Goal: Task Accomplishment & Management: Complete application form

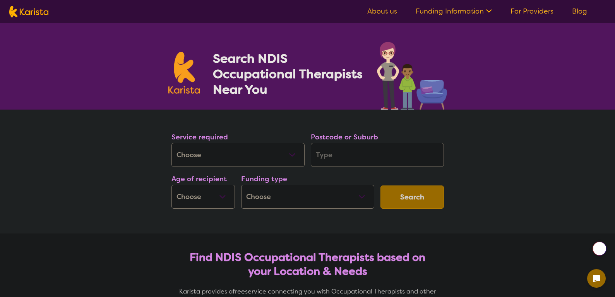
select select "[MEDICAL_DATA]"
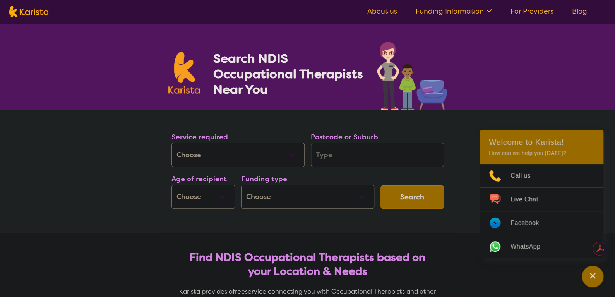
click at [332, 156] on input "search" at bounding box center [377, 155] width 133 height 24
type input "6"
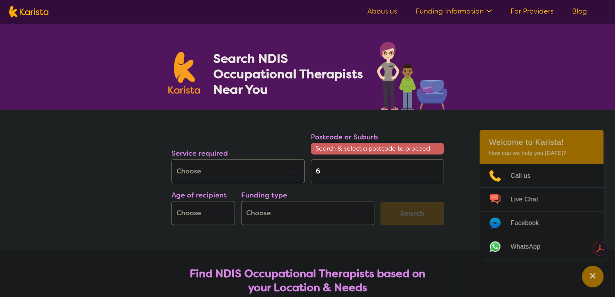
type input "61"
type input "616"
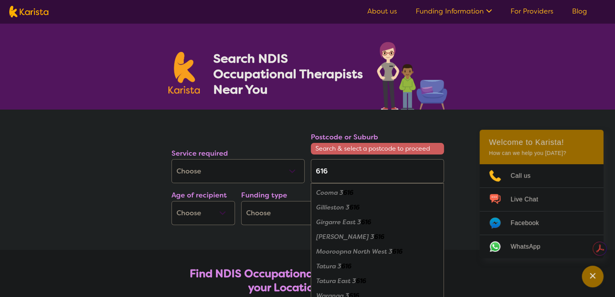
type input "61"
type input "6"
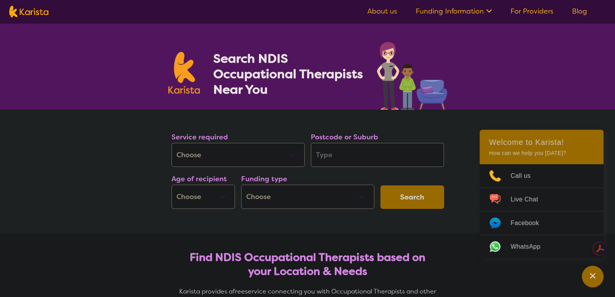
type input "5"
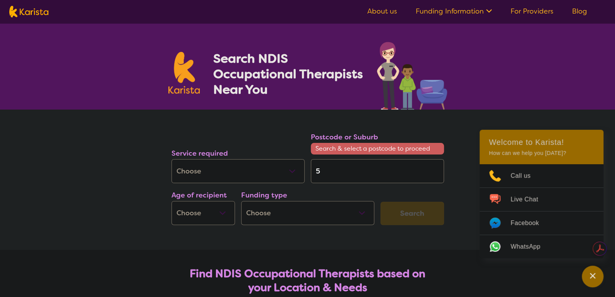
type input "51"
type input "516"
type input "5165"
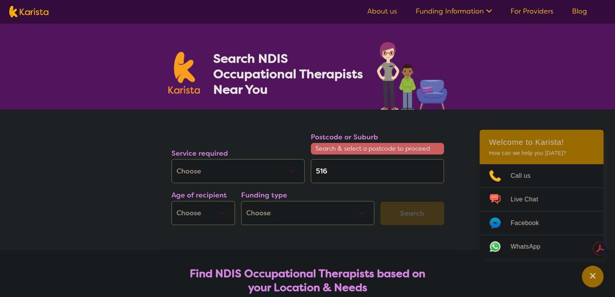
type input "5165"
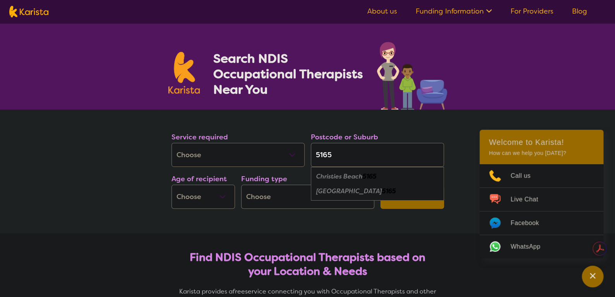
type input "5165"
click at [354, 176] on em "Christies Beach" at bounding box center [339, 176] width 46 height 8
click at [214, 196] on select "Early Childhood - 0 to 9 Child - 10 to 11 Adolescent - 12 to 17 Adult - 18 to 6…" at bounding box center [204, 197] width 64 height 24
select select "AS"
click at [172, 185] on select "Early Childhood - 0 to 9 Child - 10 to 11 Adolescent - 12 to 17 Adult - 18 to 6…" at bounding box center [204, 197] width 64 height 24
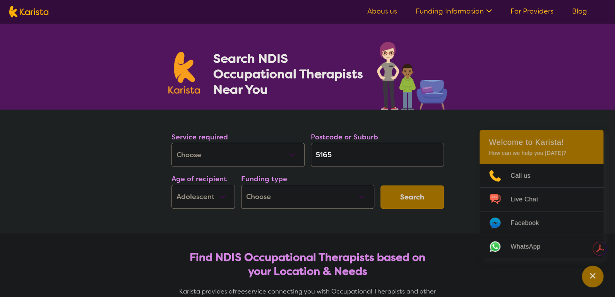
select select "AS"
click at [287, 198] on select "Home Care Package (HCP) National Disability Insurance Scheme (NDIS) I don't know" at bounding box center [307, 197] width 133 height 24
select select "NDIS"
click at [241, 185] on select "Home Care Package (HCP) National Disability Insurance Scheme (NDIS) I don't know" at bounding box center [307, 197] width 133 height 24
select select "NDIS"
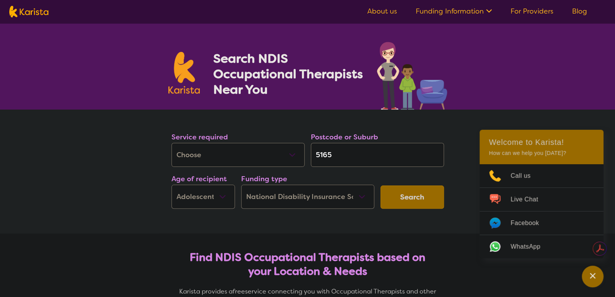
click at [400, 196] on button "Search" at bounding box center [413, 196] width 64 height 23
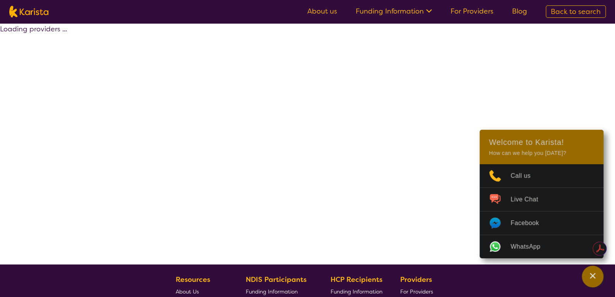
select select "by_score"
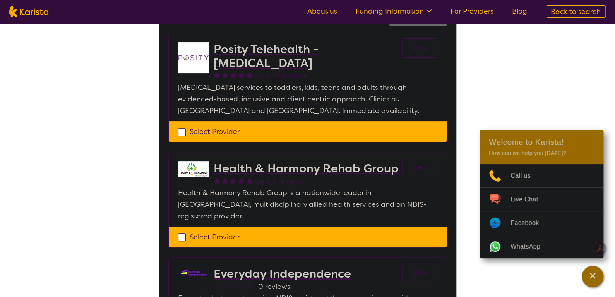
scroll to position [77, 0]
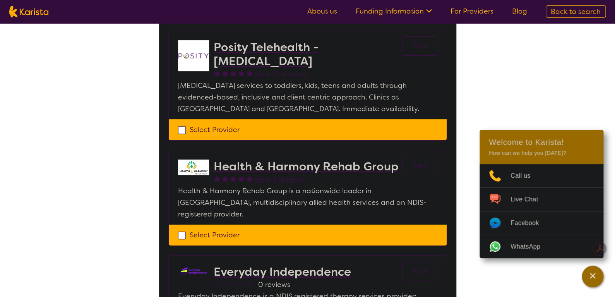
click at [332, 168] on h2 "Health & Harmony Rehab Group" at bounding box center [306, 167] width 185 height 14
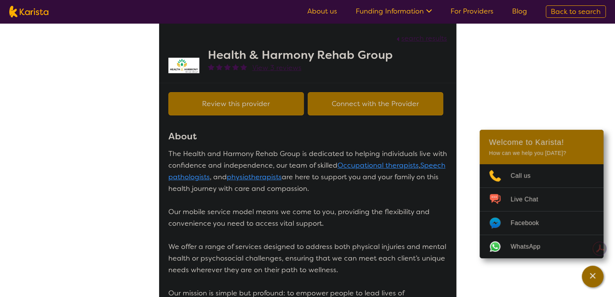
click at [365, 105] on button "Connect with the Provider" at bounding box center [376, 103] width 136 height 23
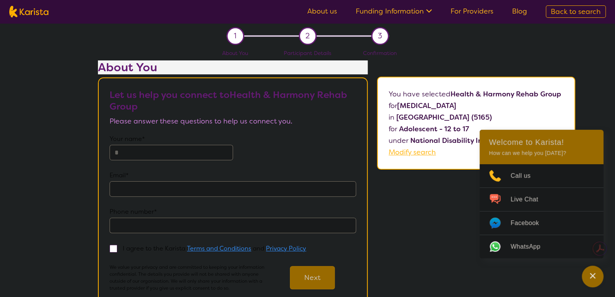
click at [120, 148] on input "text" at bounding box center [172, 152] width 124 height 15
type input "**********"
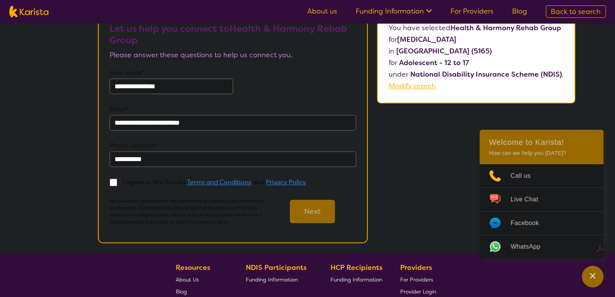
scroll to position [77, 0]
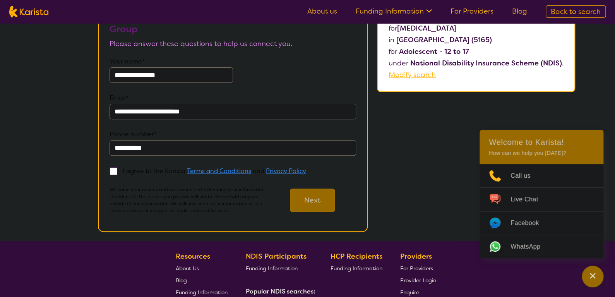
click at [114, 173] on span at bounding box center [114, 171] width 8 height 8
click at [306, 173] on input "I agree to the Karista Terms and Conditions and Privacy Policy" at bounding box center [308, 170] width 5 height 5
checkbox input "true"
click at [305, 197] on button "Next" at bounding box center [312, 200] width 45 height 23
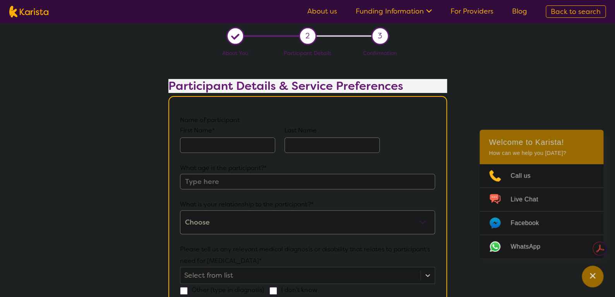
click at [228, 139] on input "text" at bounding box center [227, 144] width 95 height 15
type input "[PERSON_NAME]"
type input "Soall"
type input "12"
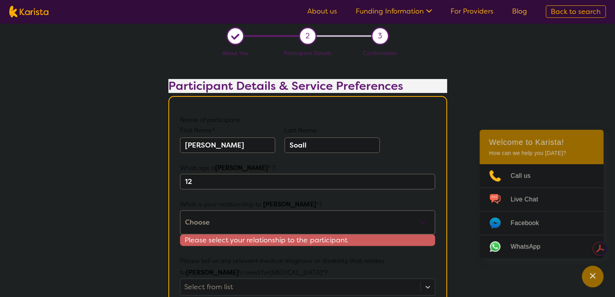
drag, startPoint x: 196, startPoint y: 198, endPoint x: 219, endPoint y: 223, distance: 33.2
click at [219, 223] on select "This request is for myself I am their parent I am their child I am their spouse…" at bounding box center [307, 222] width 255 height 24
click at [219, 220] on select "This request is for myself I am their parent I am their child I am their spouse…" at bounding box center [307, 222] width 255 height 24
select select "Other"
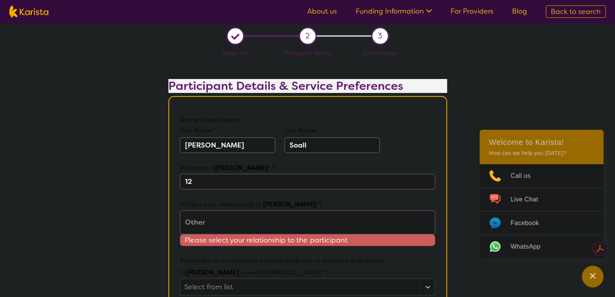
click at [180, 210] on select "This request is for myself I am their parent I am their child I am their spouse…" at bounding box center [307, 222] width 255 height 24
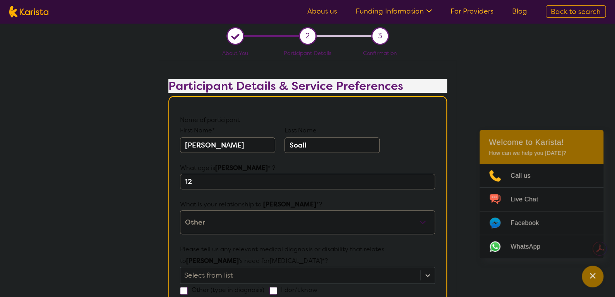
scroll to position [77, 0]
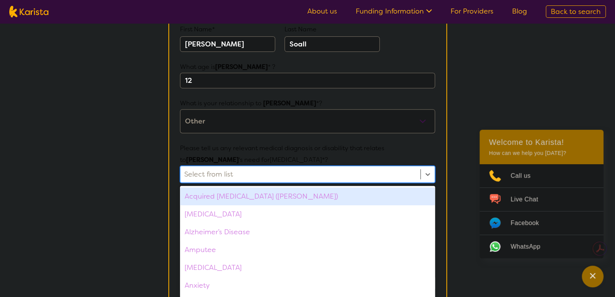
click at [244, 183] on div "option Acquired [MEDICAL_DATA] (ABI) focused, 1 of 75. 75 results available. Us…" at bounding box center [307, 174] width 255 height 17
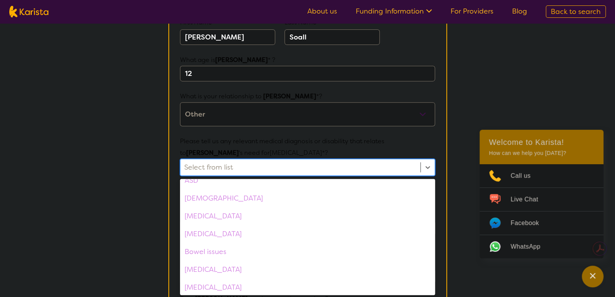
scroll to position [116, 0]
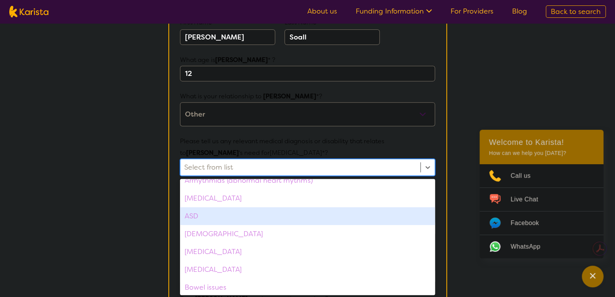
click at [230, 216] on div "ASD" at bounding box center [307, 216] width 255 height 18
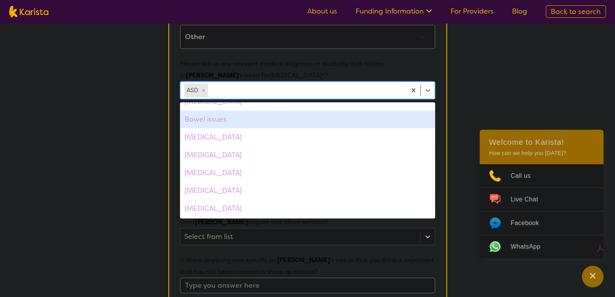
scroll to position [232, 0]
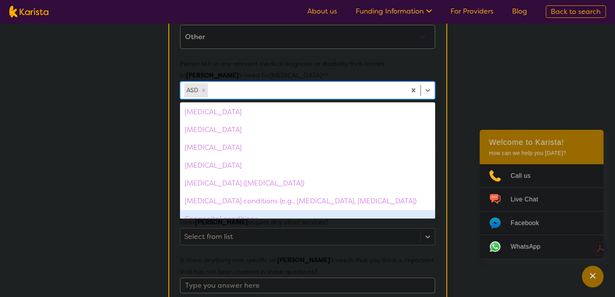
click at [428, 228] on div "Select from list" at bounding box center [307, 236] width 255 height 17
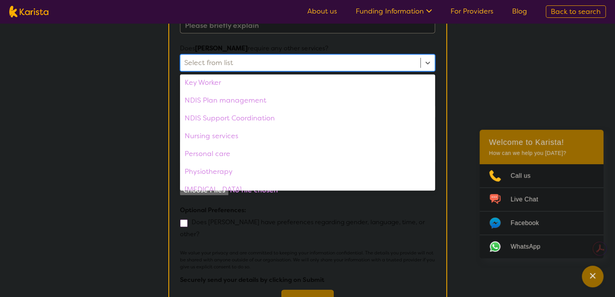
scroll to position [0, 0]
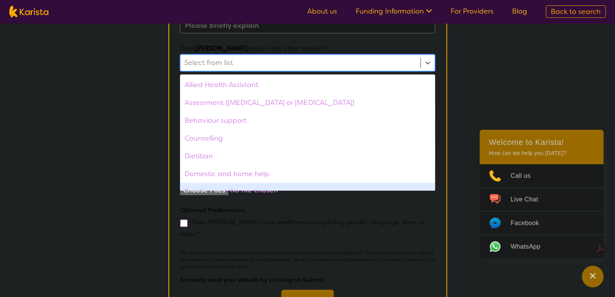
click at [409, 266] on div "We value your privacy and are committed to keeping your information confidentia…" at bounding box center [307, 281] width 255 height 64
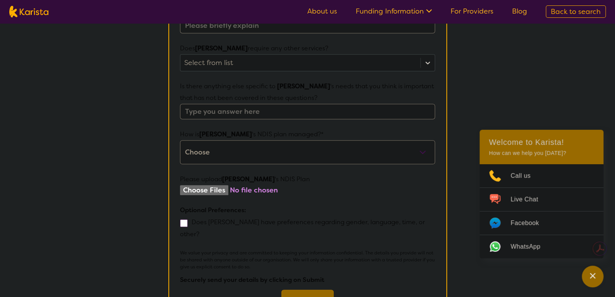
click at [208, 185] on input "file" at bounding box center [307, 190] width 255 height 10
type input "C:\fakepath\1.jpg"
click at [219, 185] on input "file" at bounding box center [307, 190] width 255 height 10
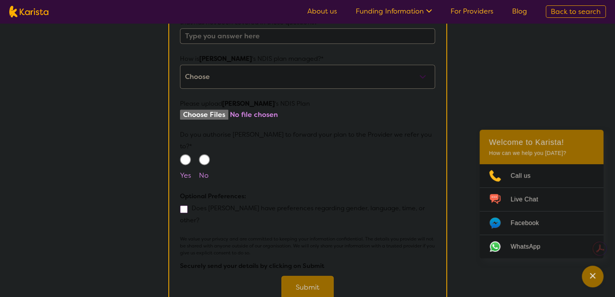
scroll to position [436, 0]
click at [188, 153] on input "Yes" at bounding box center [185, 158] width 11 height 11
radio input "true"
click at [305, 274] on button "Submit" at bounding box center [308, 285] width 52 height 23
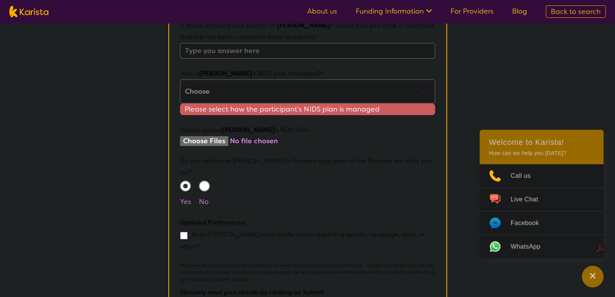
scroll to position [175, 0]
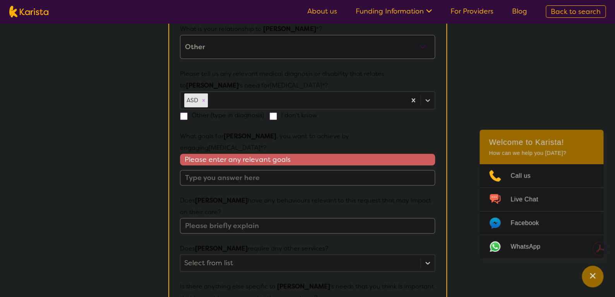
click at [268, 170] on input "text" at bounding box center [307, 177] width 255 height 15
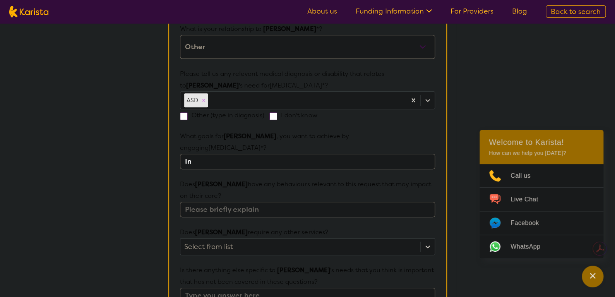
type input "I"
type input "F"
type input "transition into teenage life and learning life skills"
click at [266, 202] on input "text" at bounding box center [307, 209] width 255 height 15
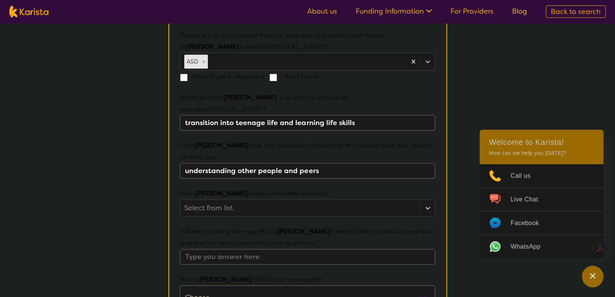
scroll to position [253, 0]
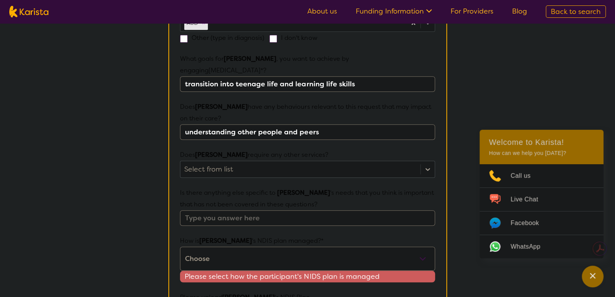
type input "understanding other people and peers"
click at [425, 165] on icon at bounding box center [428, 169] width 8 height 8
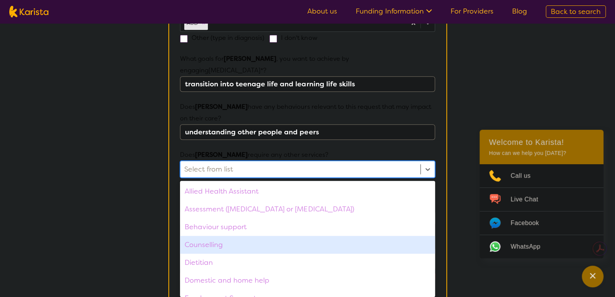
scroll to position [39, 0]
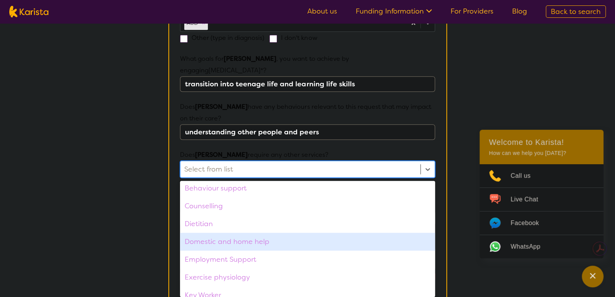
click at [276, 233] on div "Domestic and home help" at bounding box center [307, 242] width 255 height 18
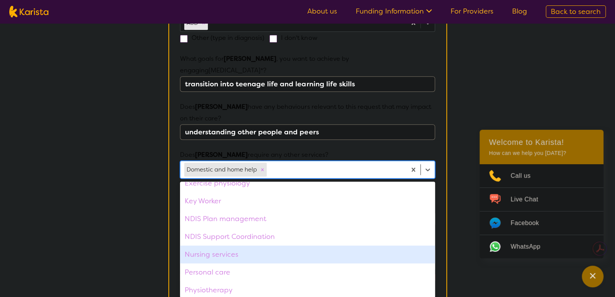
scroll to position [154, 0]
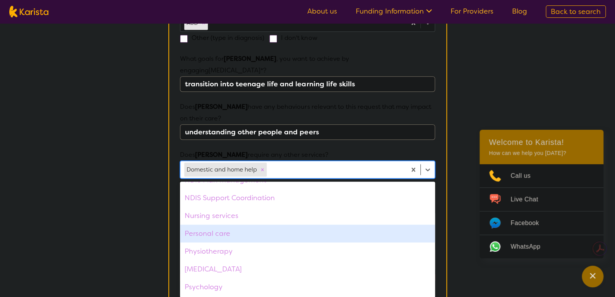
click at [269, 225] on div "Personal care" at bounding box center [307, 234] width 255 height 18
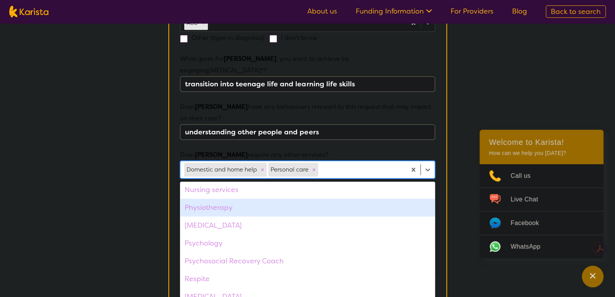
scroll to position [194, 0]
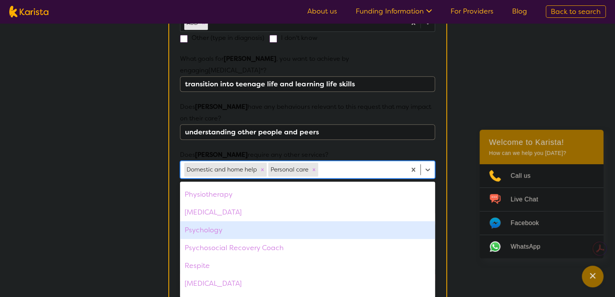
click at [272, 221] on div "Psychology" at bounding box center [307, 230] width 255 height 18
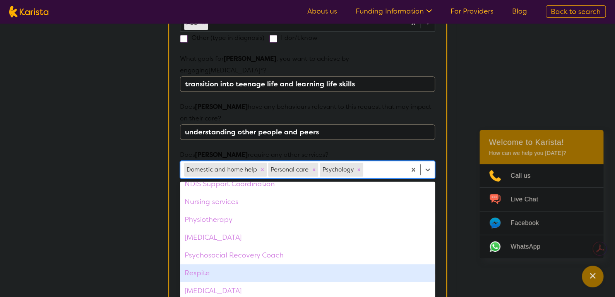
scroll to position [207, 0]
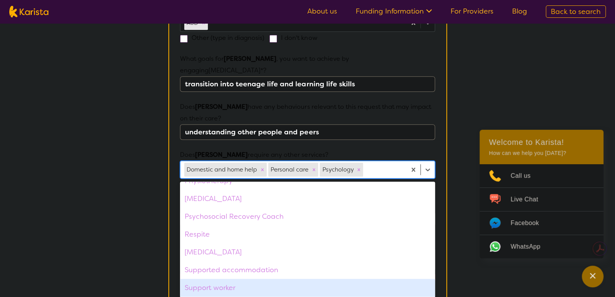
click at [278, 279] on div "Support worker" at bounding box center [307, 288] width 255 height 18
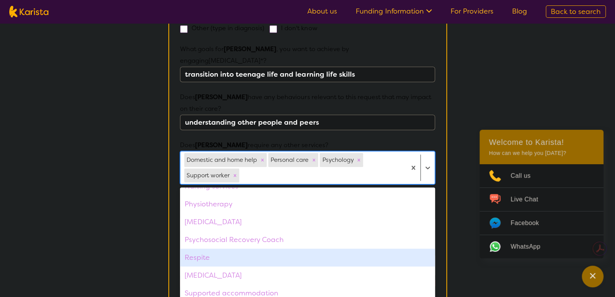
scroll to position [291, 0]
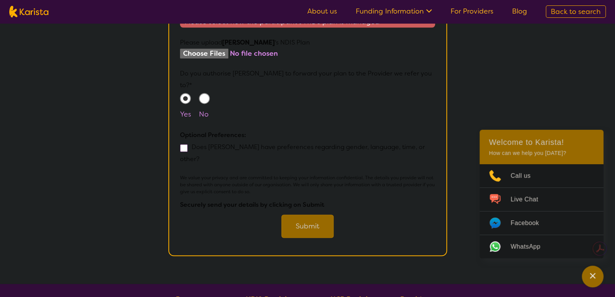
click at [309, 215] on button "Submit" at bounding box center [308, 226] width 52 height 23
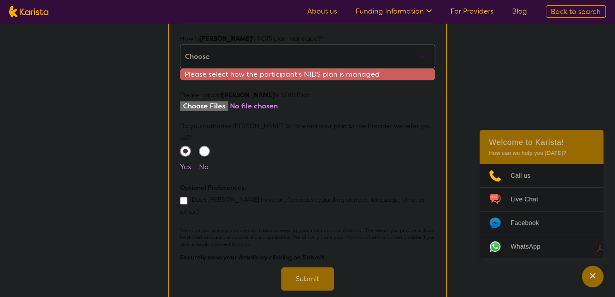
scroll to position [425, 0]
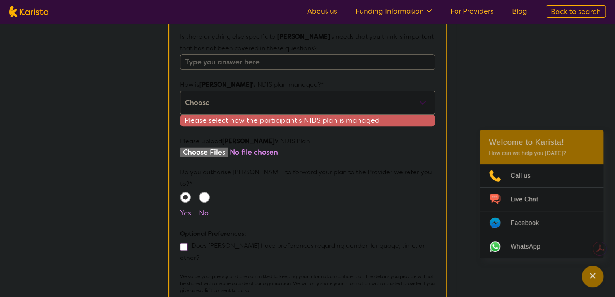
click at [237, 91] on select "Self-managed NDIS plan Managed by a registered plan management provider (not th…" at bounding box center [307, 103] width 255 height 24
select select "Plan Managed"
click at [180, 91] on select "Self-managed NDIS plan Managed by a registered plan management provider (not th…" at bounding box center [307, 103] width 255 height 24
